Goal: Transaction & Acquisition: Book appointment/travel/reservation

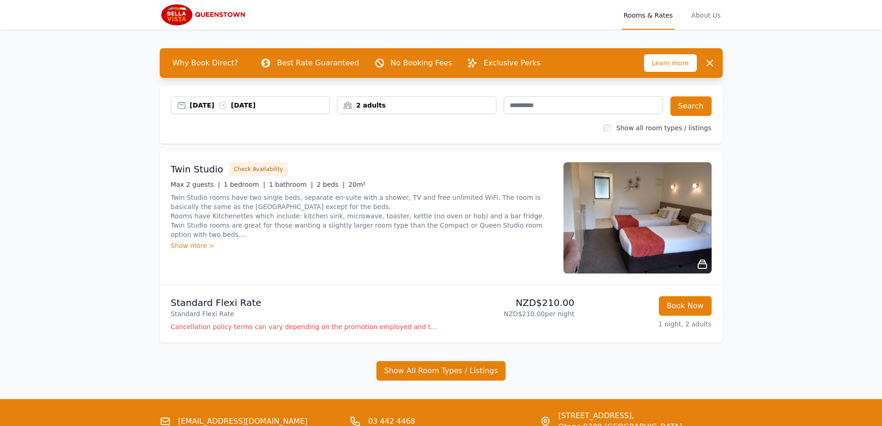
click at [279, 105] on div "[DATE] [DATE]" at bounding box center [260, 105] width 140 height 9
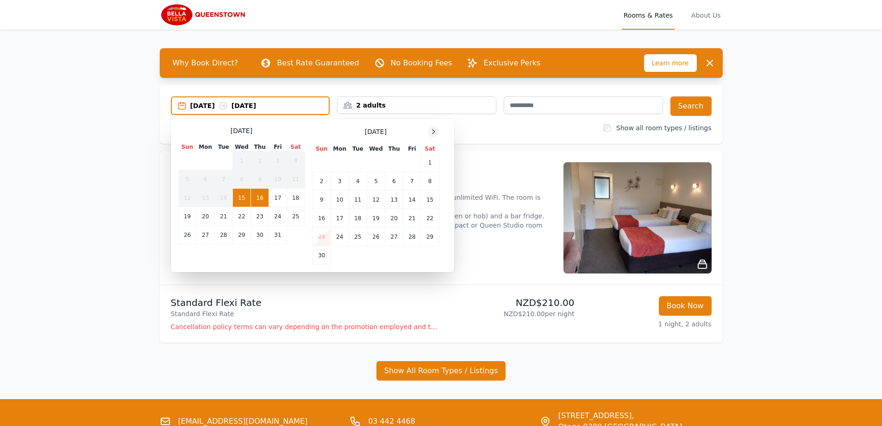
click at [433, 132] on icon at bounding box center [433, 131] width 7 height 7
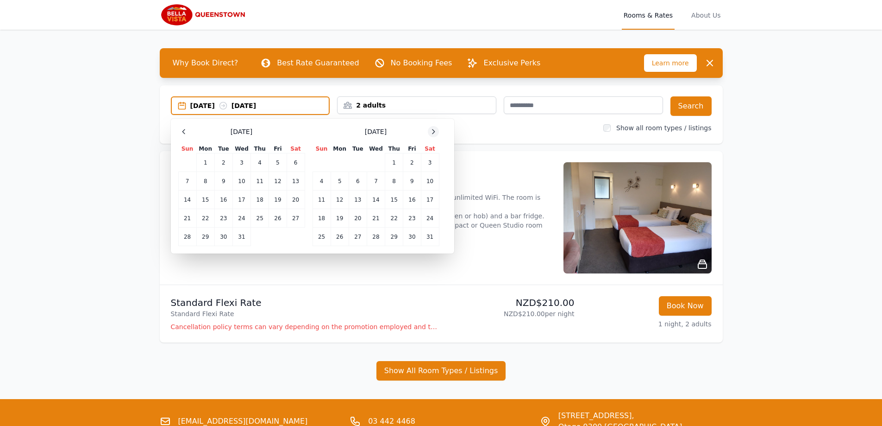
click at [433, 132] on icon at bounding box center [433, 131] width 7 height 7
click at [181, 133] on icon at bounding box center [183, 131] width 7 height 7
click at [201, 242] on td "29" at bounding box center [205, 236] width 18 height 19
click at [413, 166] on td "2" at bounding box center [412, 162] width 18 height 19
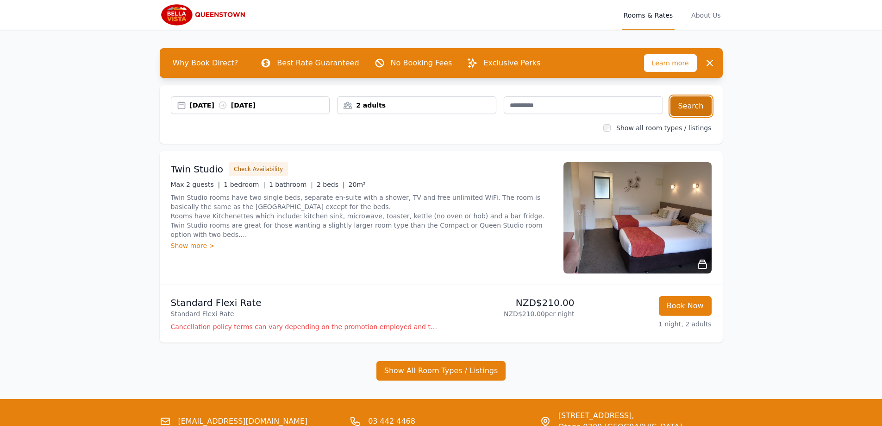
click at [679, 107] on button "Search" at bounding box center [691, 105] width 41 height 19
